Goal: Transaction & Acquisition: Purchase product/service

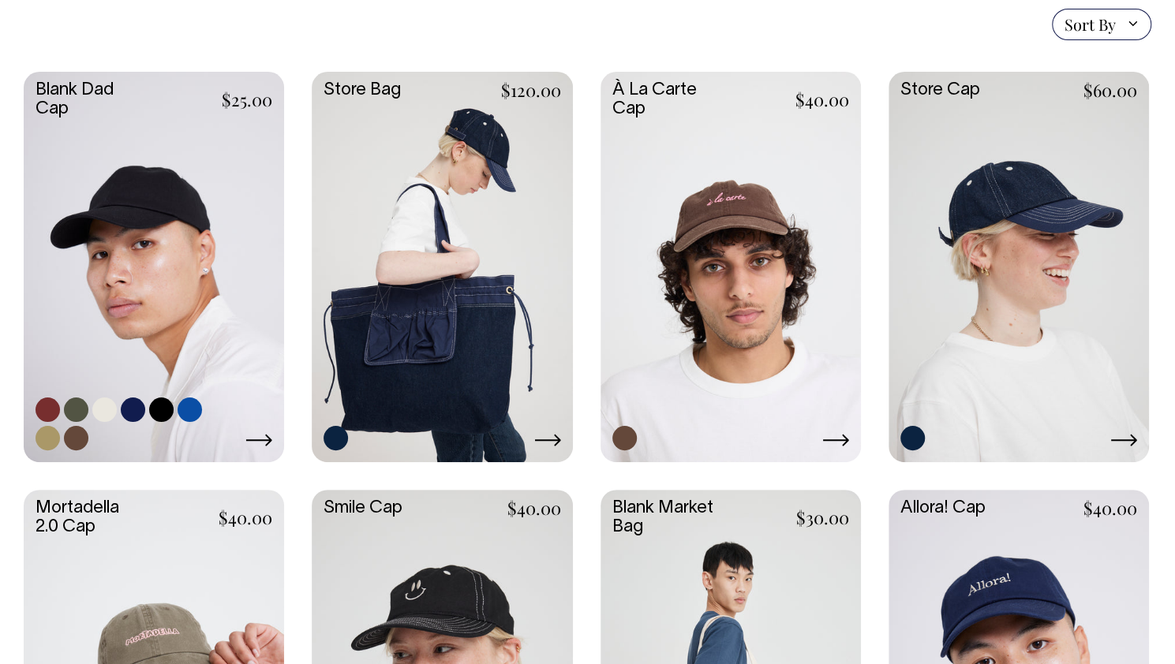
scroll to position [413, 0]
click at [136, 238] on link at bounding box center [154, 266] width 260 height 387
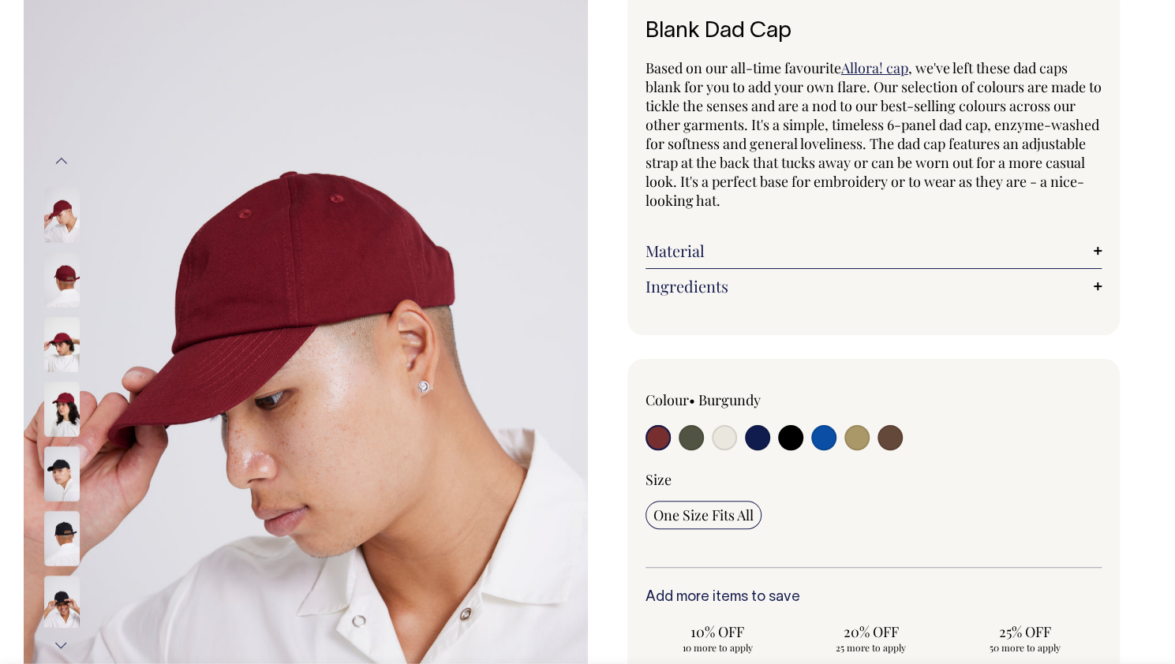
scroll to position [103, 0]
click at [691, 438] on input "radio" at bounding box center [691, 436] width 25 height 25
radio input "true"
select select "Olive"
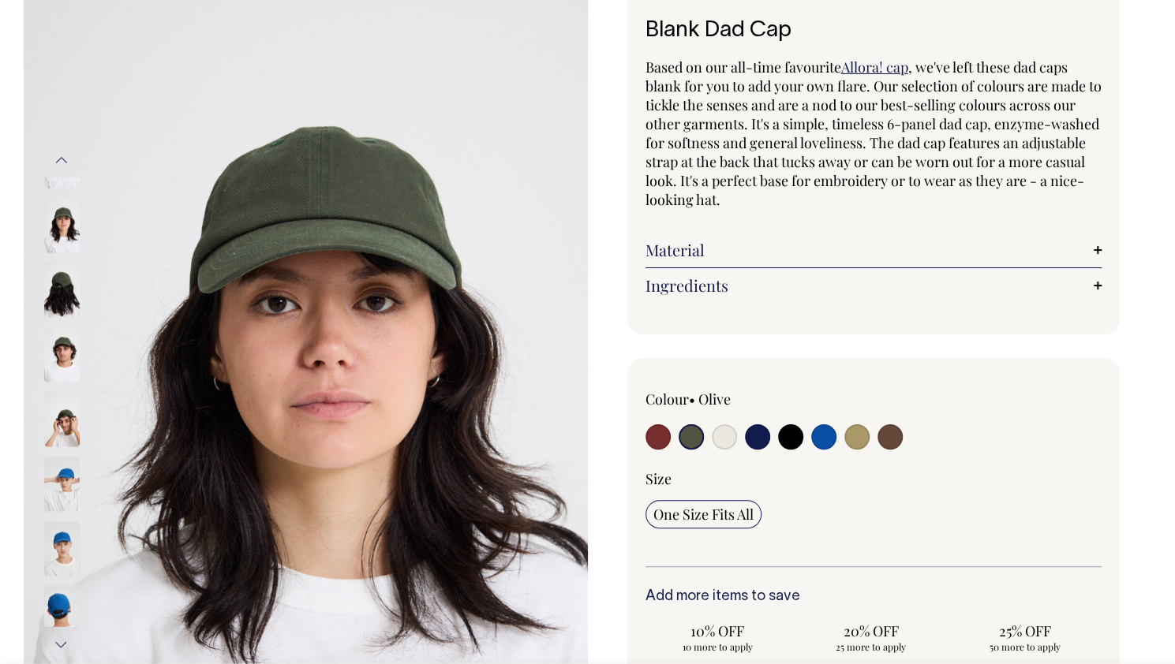
click at [716, 438] on input "radio" at bounding box center [724, 436] width 25 height 25
radio input "true"
select select "Natural"
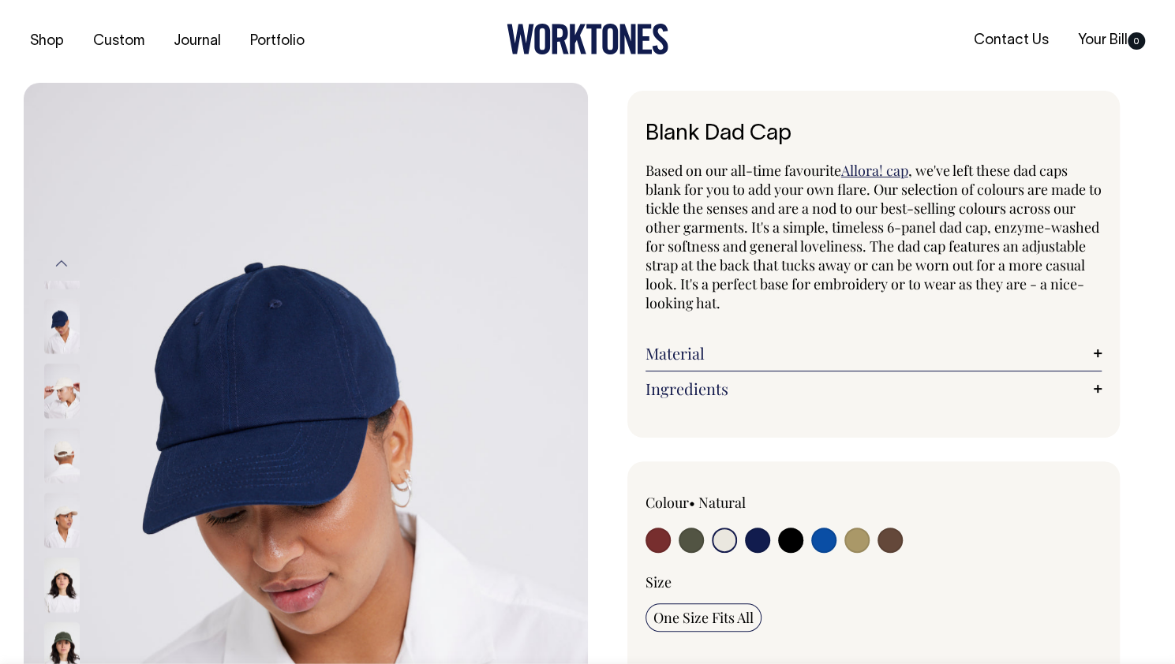
click at [655, 537] on input "radio" at bounding box center [657, 540] width 25 height 25
radio input "true"
select select "Burgundy"
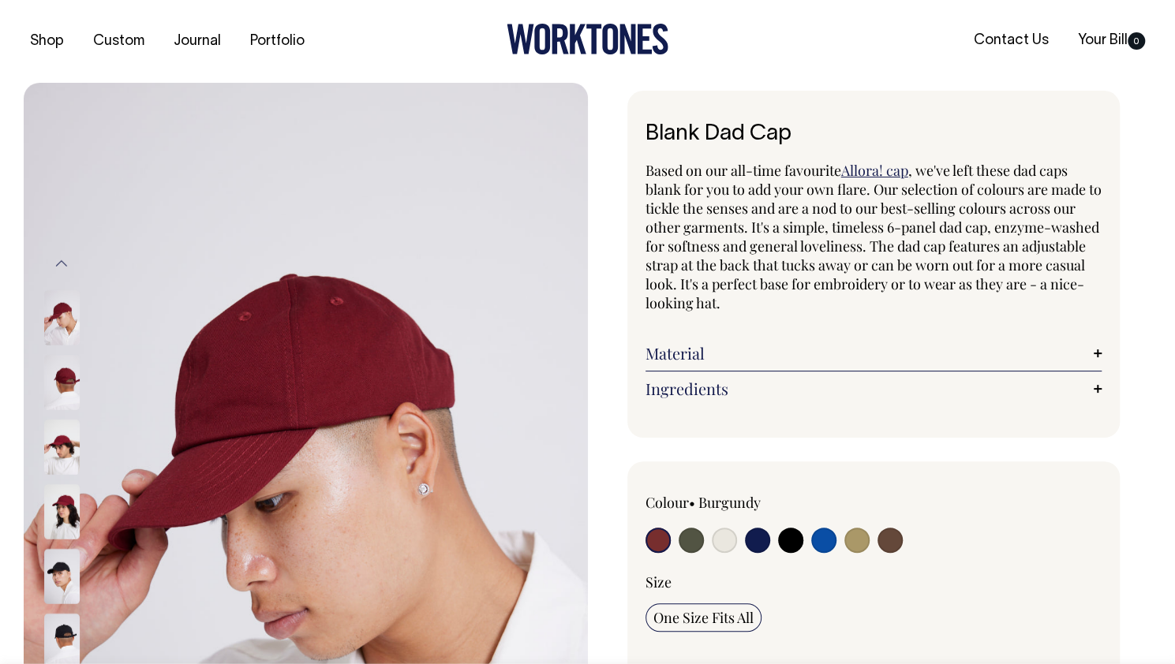
click at [731, 540] on input "radio" at bounding box center [724, 540] width 25 height 25
radio input "true"
select select "Natural"
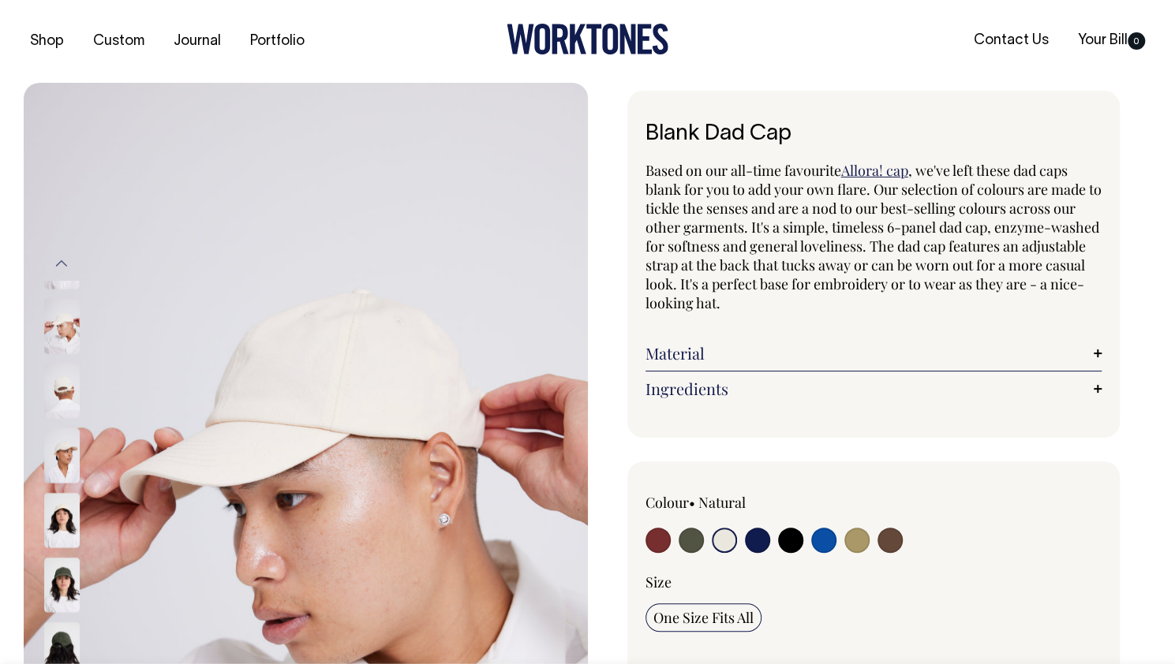
click at [798, 391] on link "Ingredients" at bounding box center [873, 389] width 457 height 19
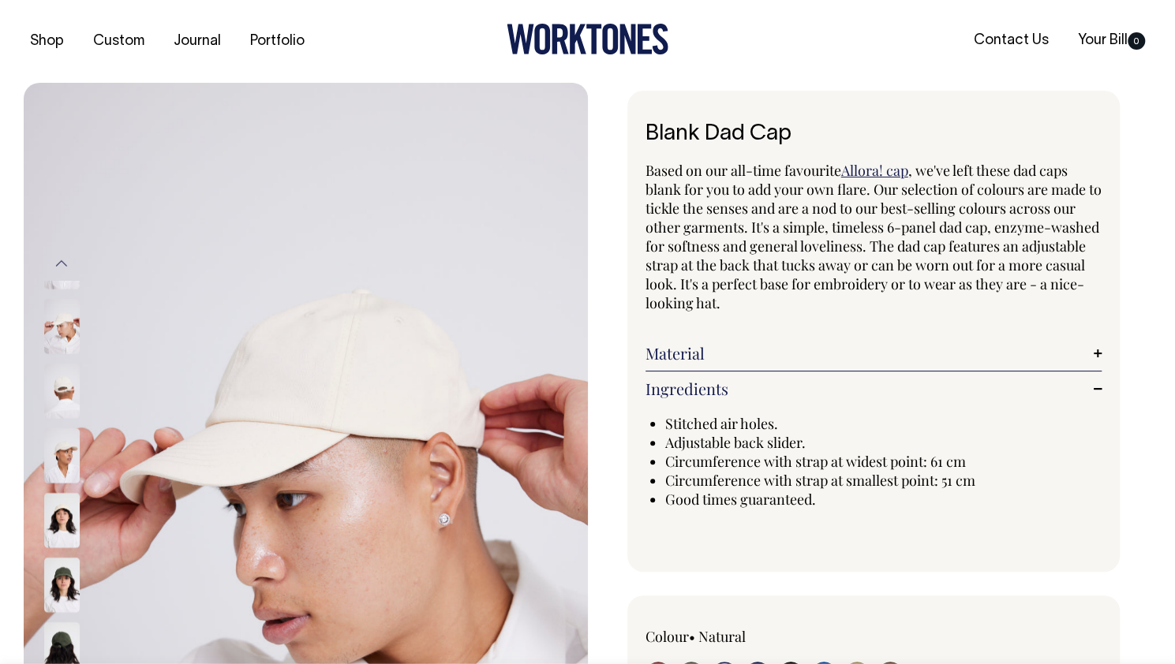
click at [798, 391] on link "Ingredients" at bounding box center [873, 389] width 457 height 19
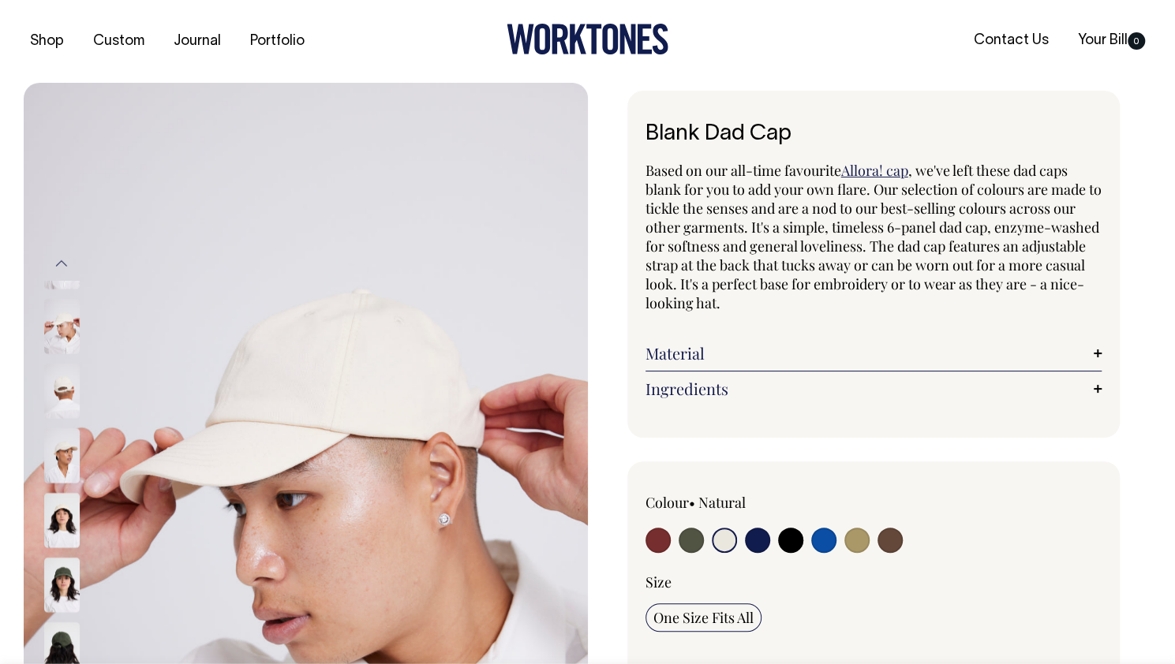
click at [798, 391] on link "Ingredients" at bounding box center [873, 389] width 457 height 19
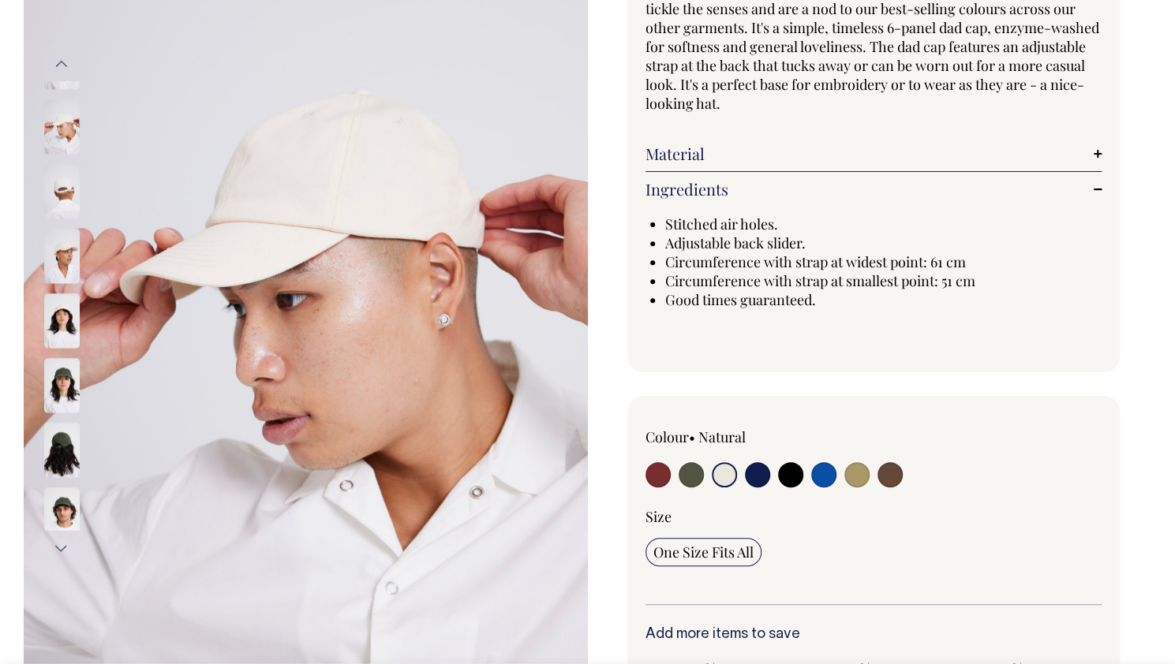
scroll to position [200, 0]
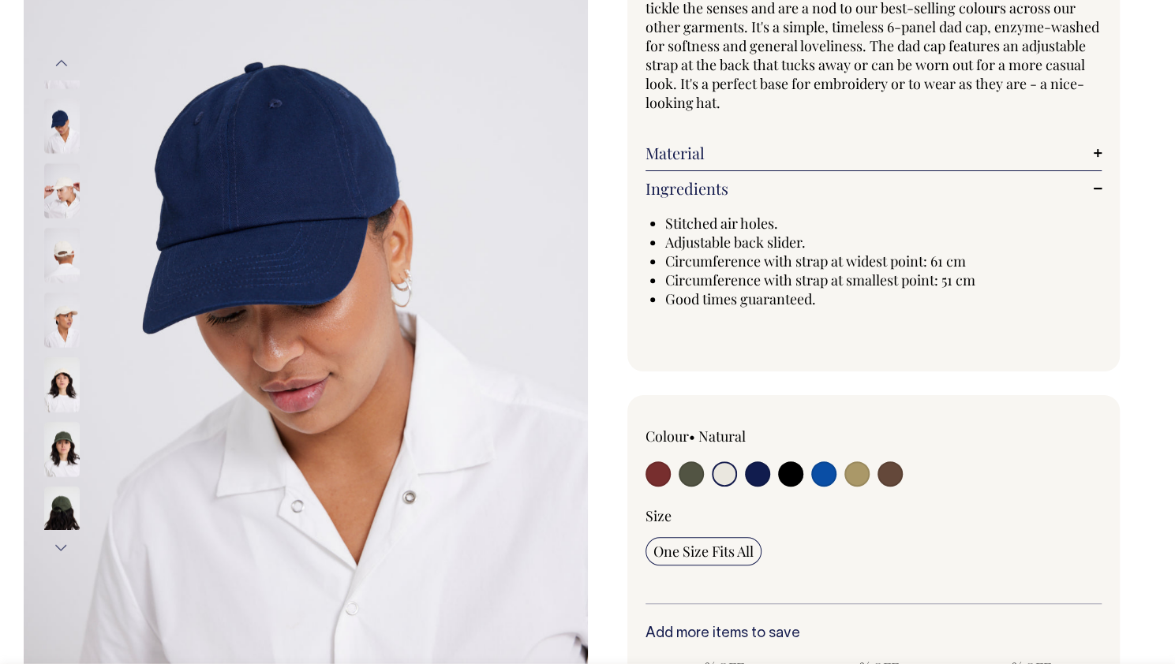
click at [683, 473] on input "radio" at bounding box center [691, 474] width 25 height 25
radio input "true"
select select "Olive"
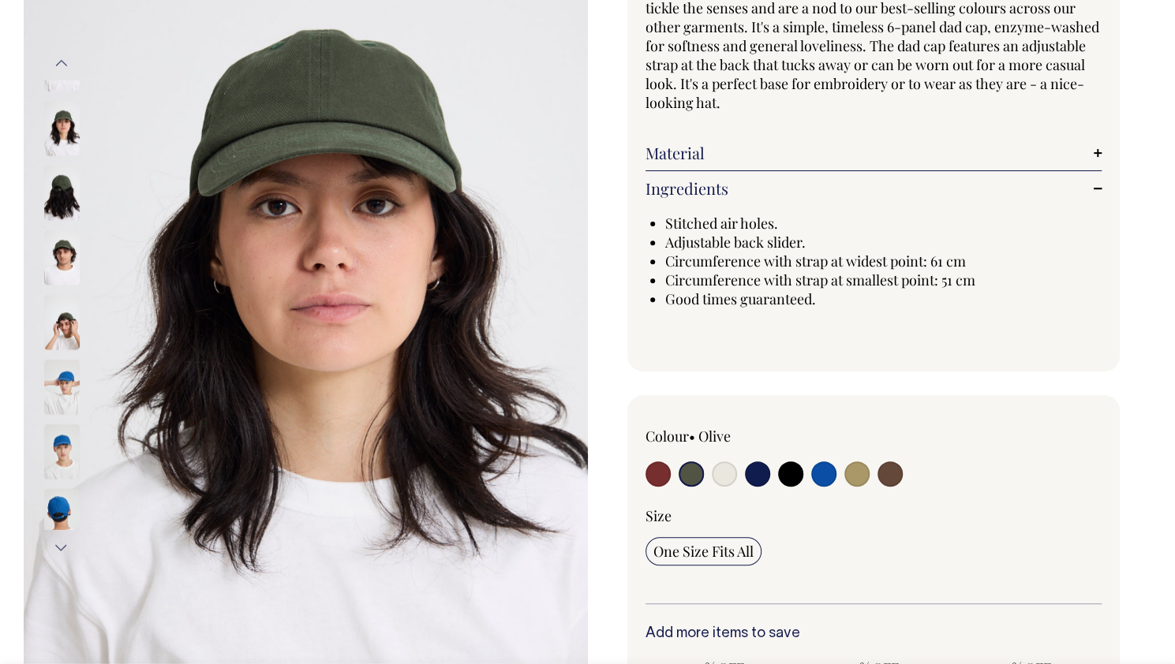
click at [715, 476] on input "radio" at bounding box center [724, 474] width 25 height 25
radio input "true"
select select "Natural"
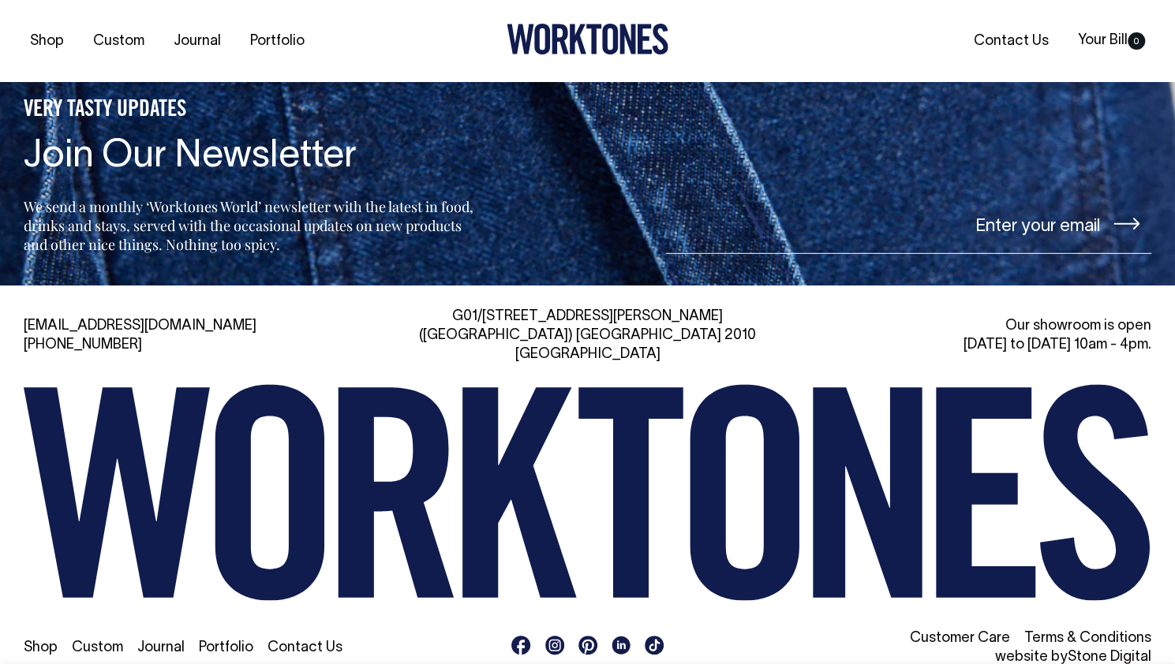
scroll to position [2657, 0]
